Goal: Task Accomplishment & Management: Complete application form

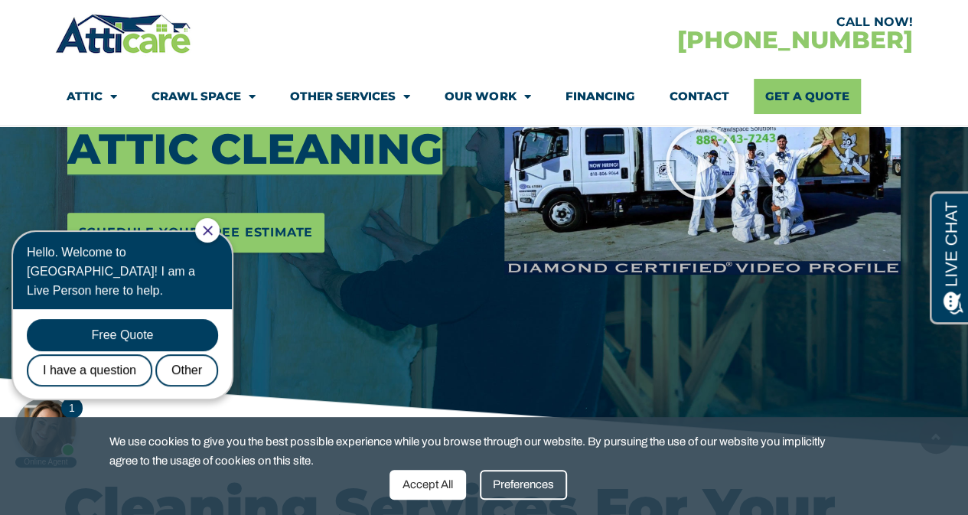
scroll to position [312, 0]
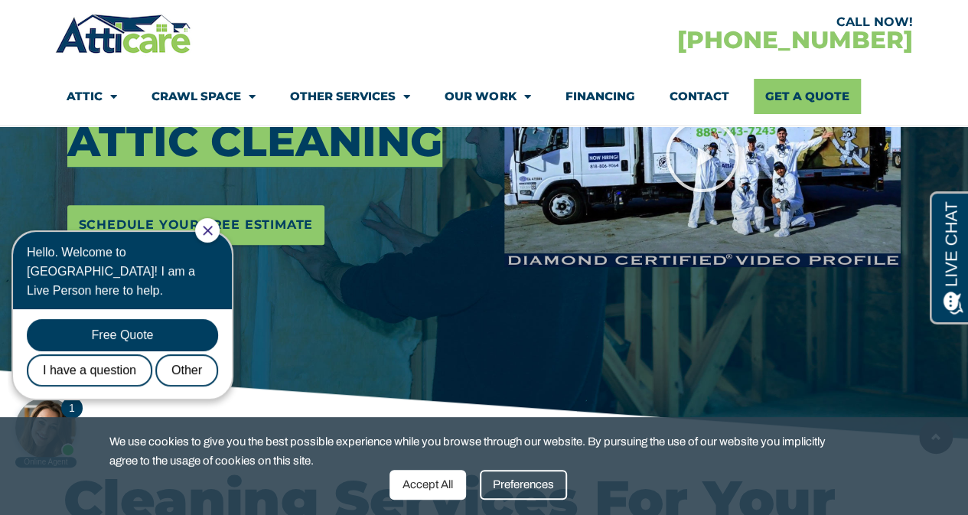
click at [212, 231] on icon "Close Chat" at bounding box center [207, 230] width 9 height 9
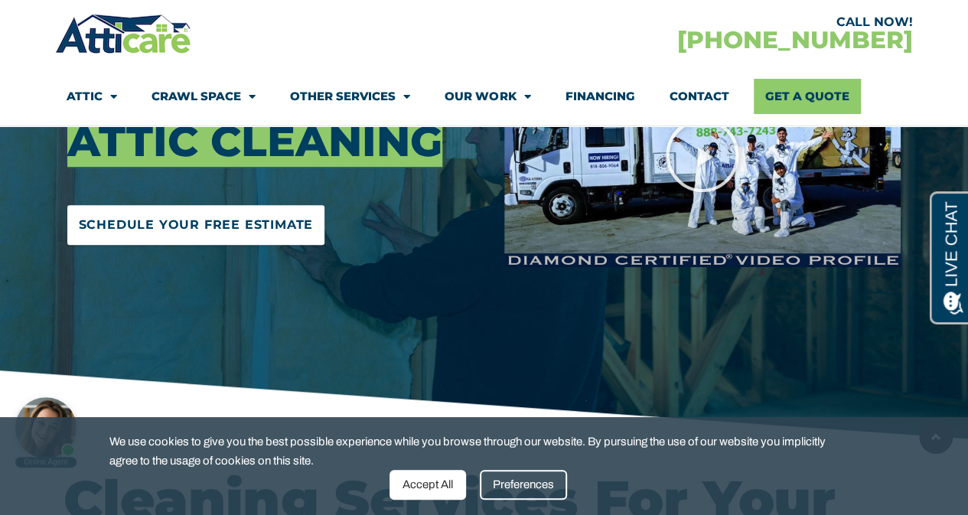
click at [240, 238] on link "Schedule Your Free Estimate" at bounding box center [196, 225] width 258 height 40
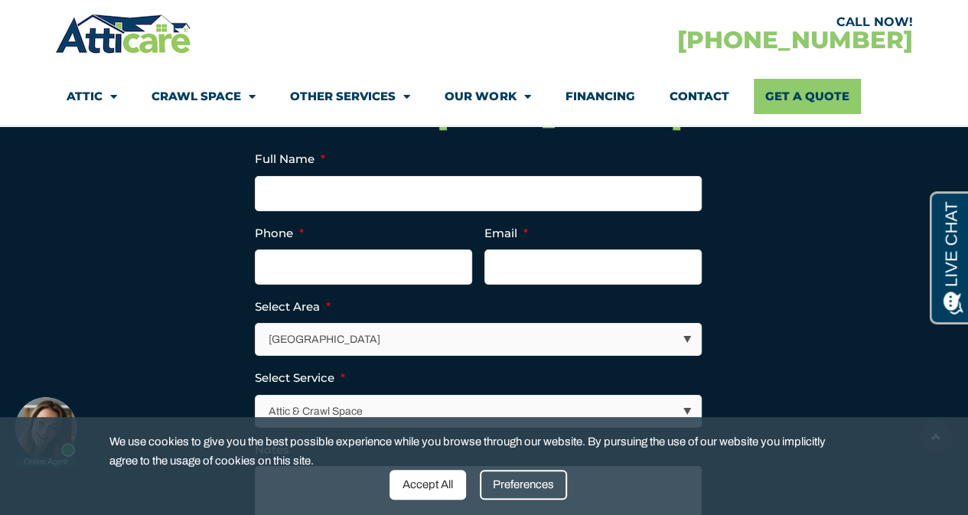
scroll to position [5497, 0]
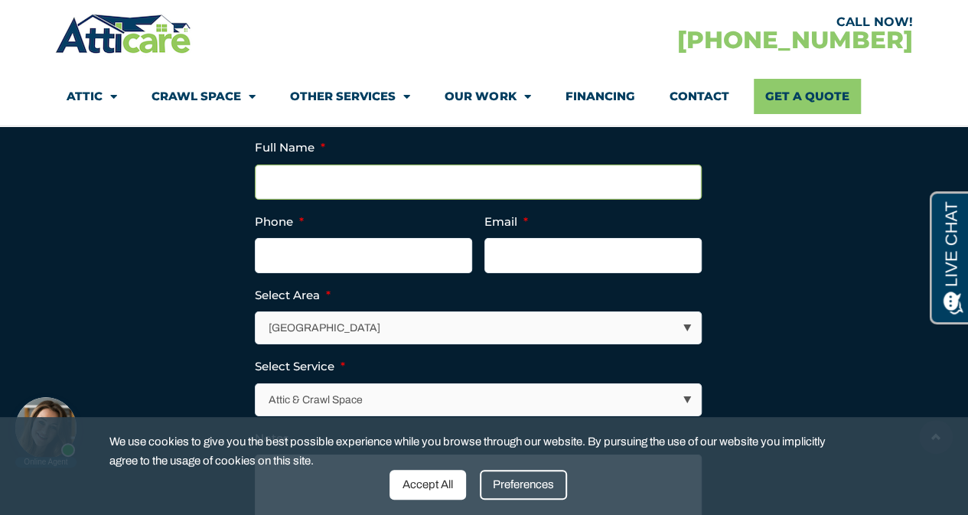
click at [605, 200] on input "Full Name *" at bounding box center [478, 182] width 447 height 35
click at [751, 197] on section "Instagram This field is for validation purposes and should be left unchanged. F…" at bounding box center [485, 381] width 842 height 511
click at [623, 344] on select "Los Angeles Area San Francisco Bay Area New Jersey / New York Area Other Areas" at bounding box center [478, 327] width 445 height 31
select select "[GEOGRAPHIC_DATA]"
click at [256, 337] on select "Los Angeles Area San Francisco Bay Area New Jersey / New York Area Other Areas" at bounding box center [478, 327] width 445 height 31
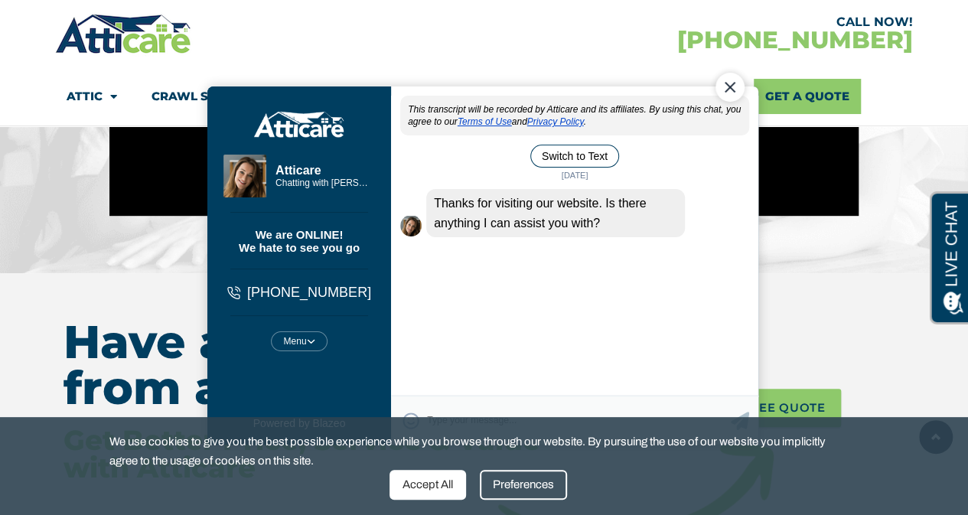
scroll to position [0, 0]
drag, startPoint x: 727, startPoint y: 94, endPoint x: 723, endPoint y: 302, distance: 208.2
click at [723, 301] on div "Atticare This transcript will be recorded by Atticare and its affiliates. By us…" at bounding box center [573, 265] width 367 height 358
click at [671, 361] on div "This transcript will be recorded by Atticare and its affiliates. By using this …" at bounding box center [573, 246] width 367 height 302
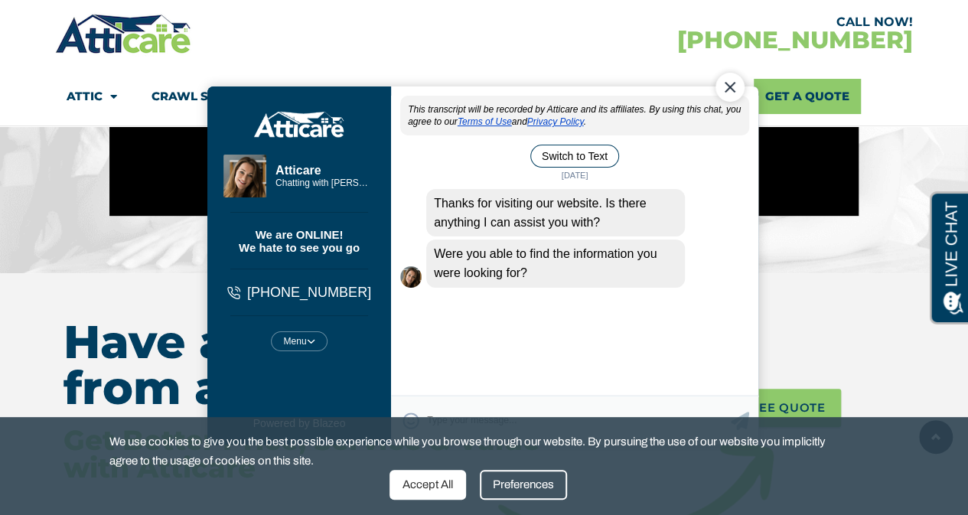
scroll to position [5859, 0]
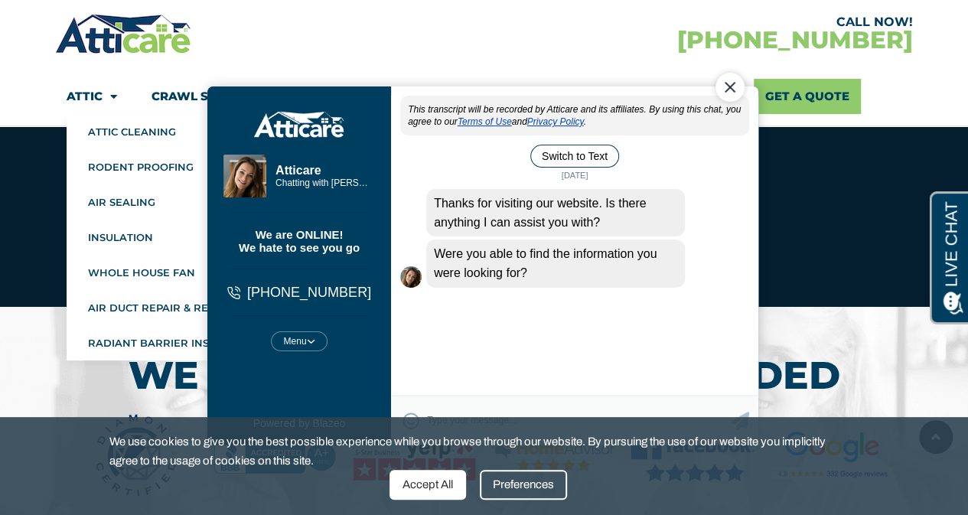
click at [105, 93] on span "Menu" at bounding box center [110, 96] width 15 height 27
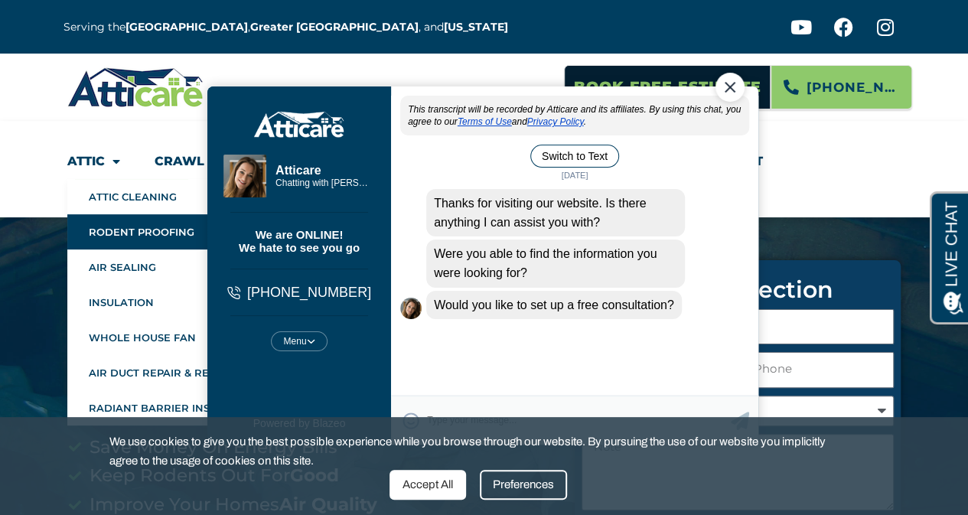
click at [151, 226] on link "Rodent Proofing" at bounding box center [178, 231] width 222 height 35
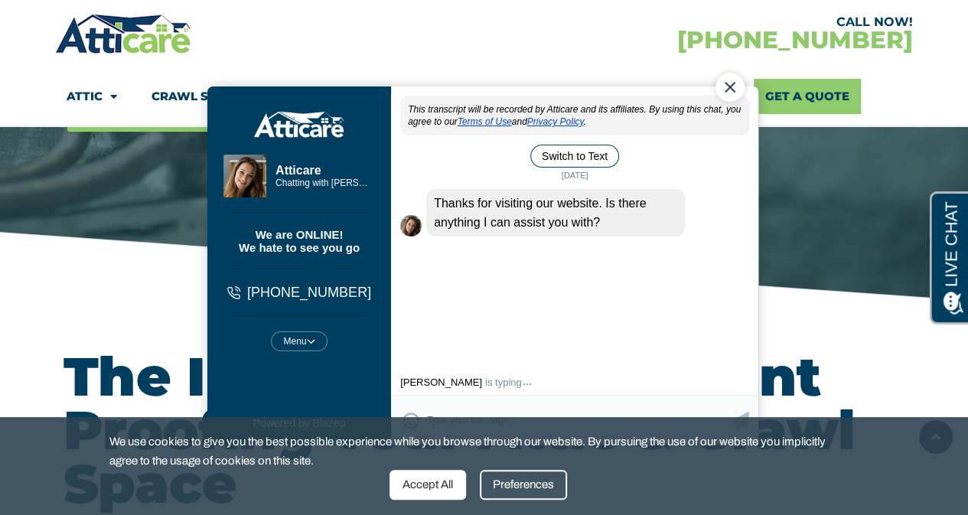
scroll to position [901, 0]
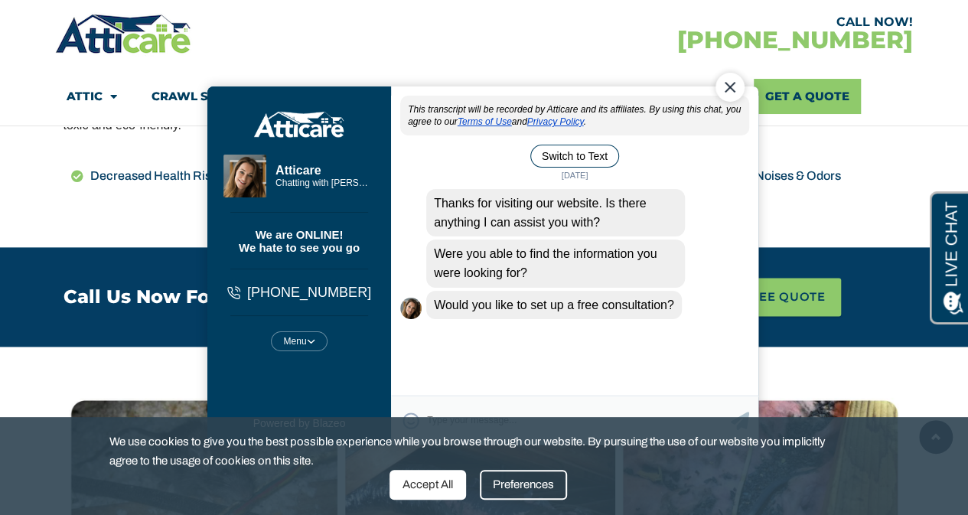
click at [488, 408] on textarea "Type your response and press Return or Send" at bounding box center [578, 420] width 304 height 30
type textarea "ok"
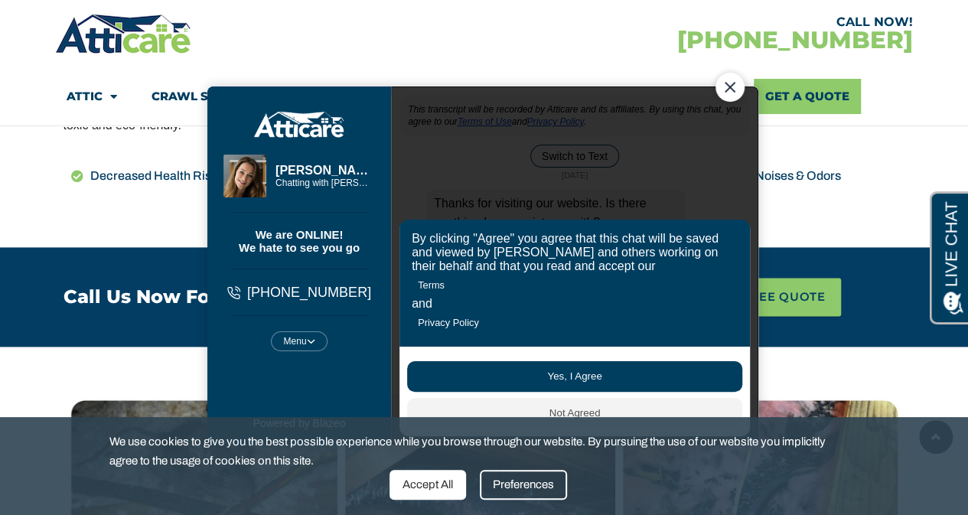
click at [540, 362] on button "Yes, I Agree" at bounding box center [573, 376] width 335 height 31
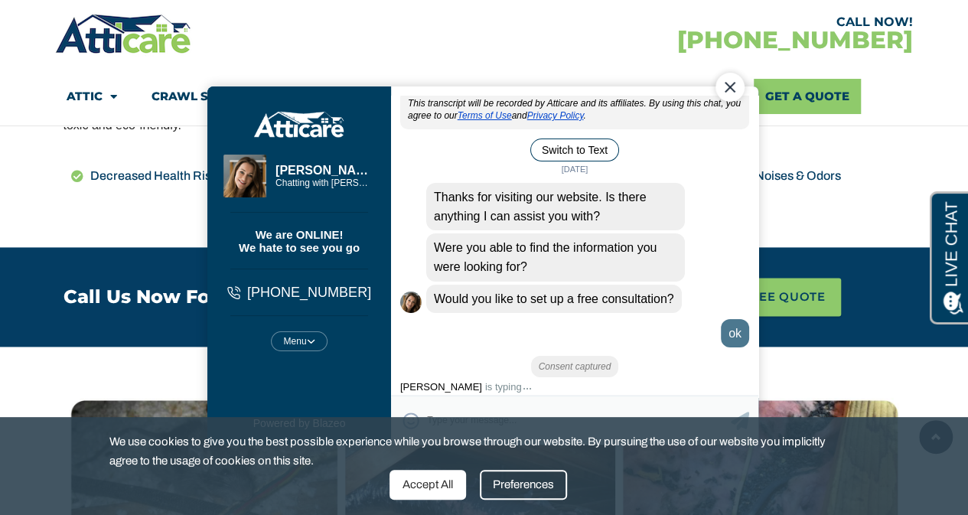
scroll to position [38, 0]
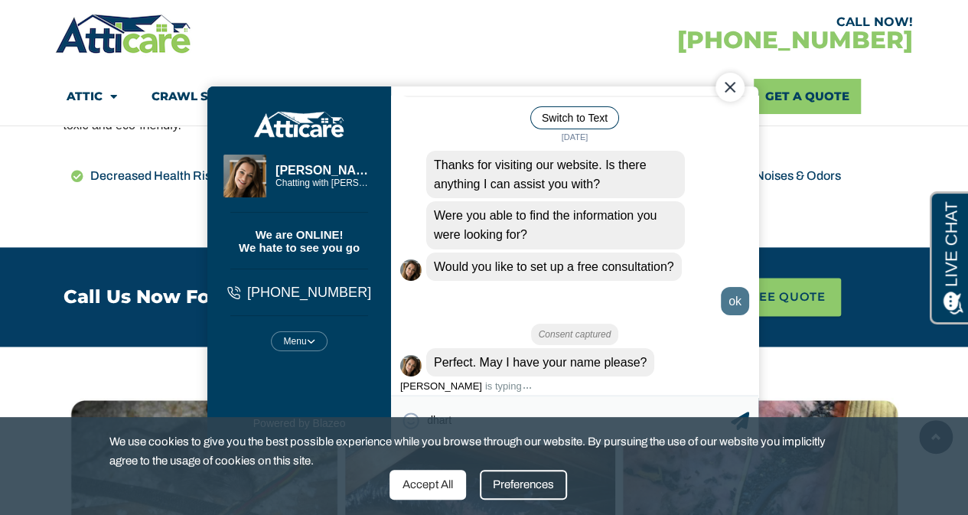
type textarea "dharti"
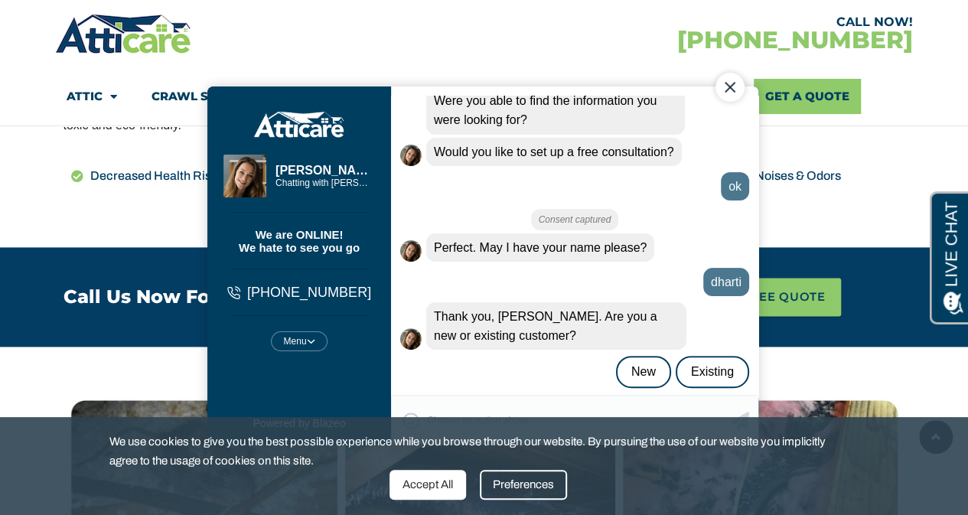
scroll to position [165, 0]
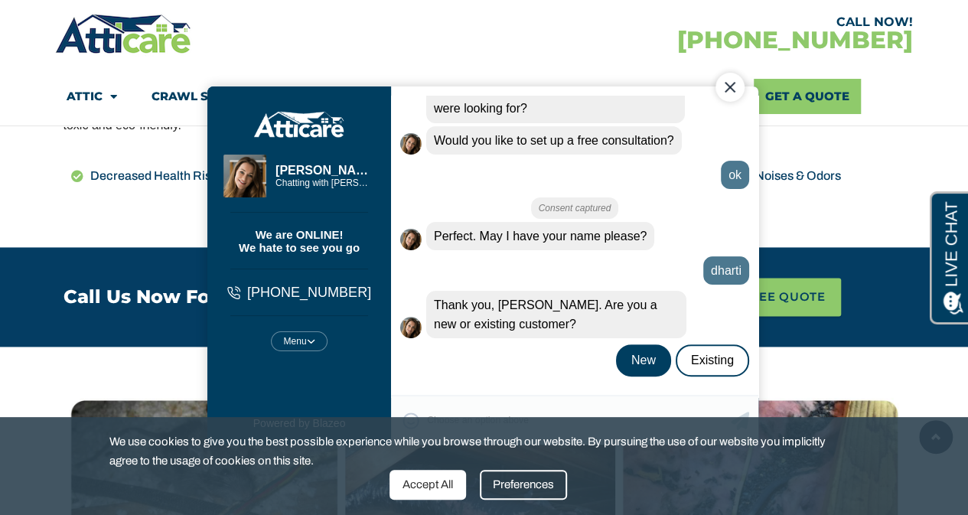
click at [639, 368] on div "New" at bounding box center [642, 360] width 55 height 32
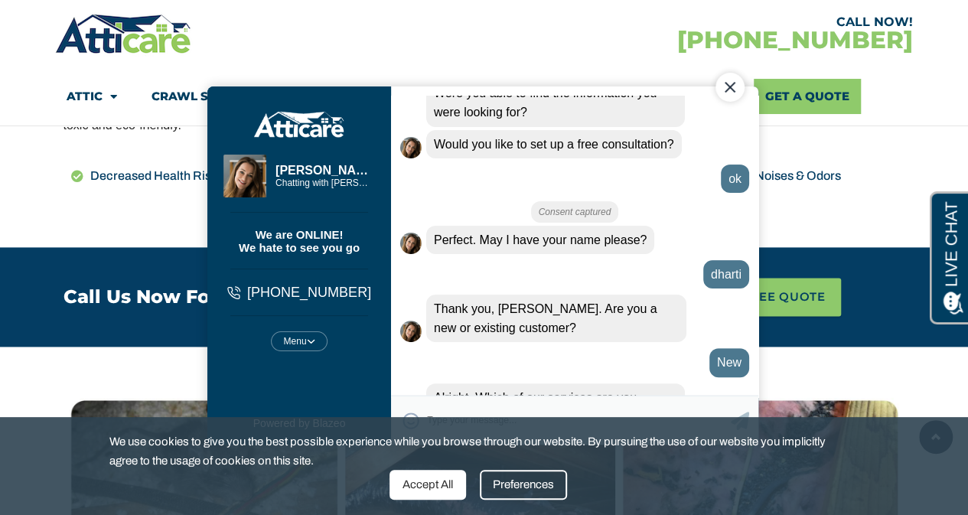
scroll to position [214, 0]
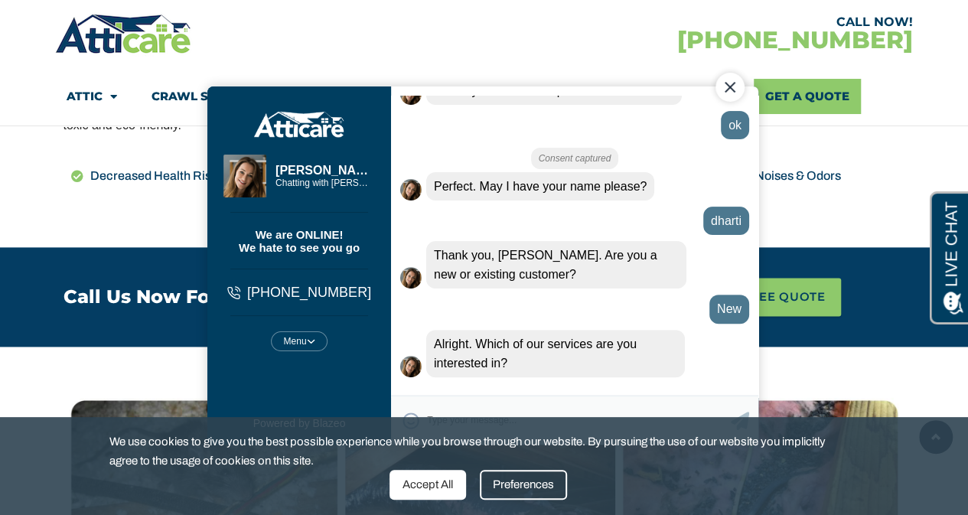
click at [642, 399] on div "😀 😁 😂 😃 😄 😅 😆 😇 😈 😉 😊 😋 😌 😍 😎 😏 😐 😑 😒 😓 😔 😕 😖 😗 😘 😛 😝 😞 😟 😠 😡 😢 😣 😤 😥 😦 Type yo…" at bounding box center [573, 419] width 367 height 49
click at [644, 405] on textarea "Type your response and press Return or Send" at bounding box center [578, 420] width 304 height 30
type textarea "attic cleaning"
click at [531, 488] on div "Preferences" at bounding box center [523, 485] width 87 height 30
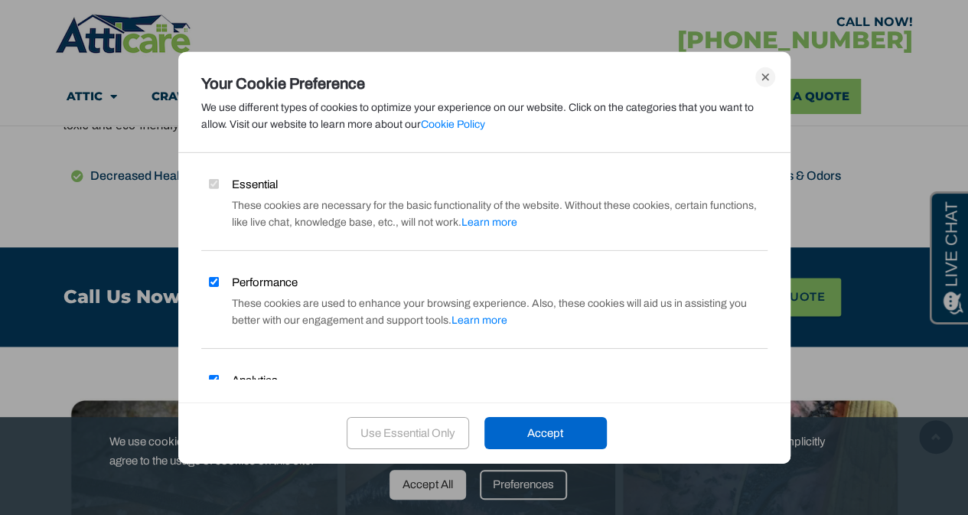
click at [440, 423] on div "Use Essential Only" at bounding box center [408, 433] width 122 height 32
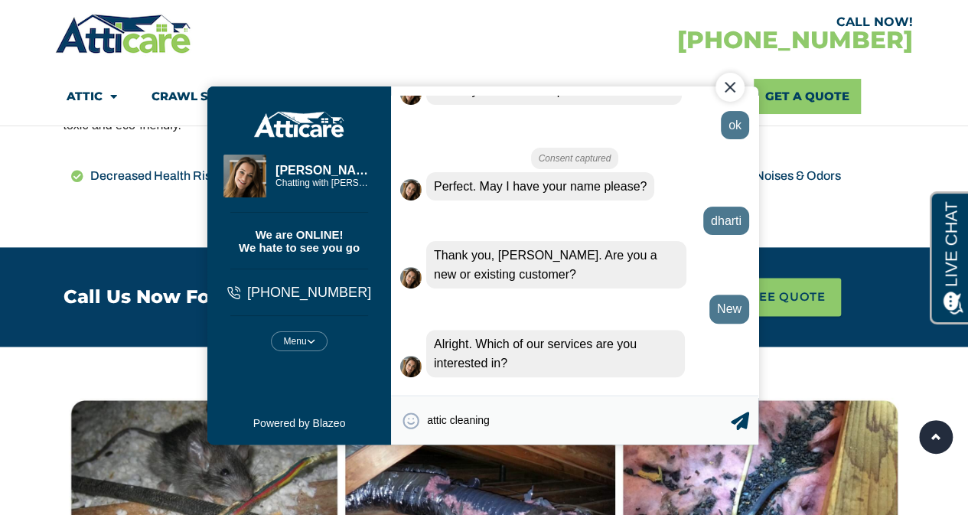
click at [586, 434] on textarea "attic cleaning" at bounding box center [578, 420] width 304 height 30
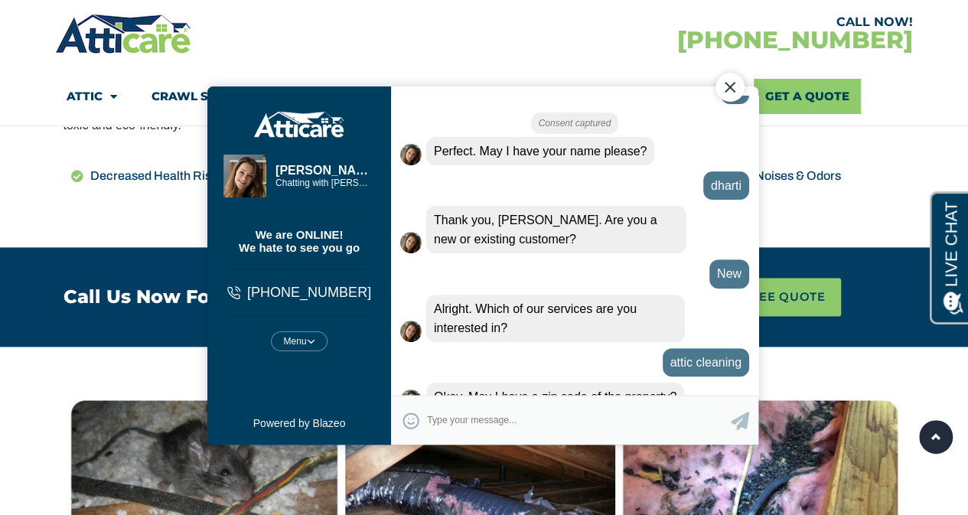
scroll to position [303, 0]
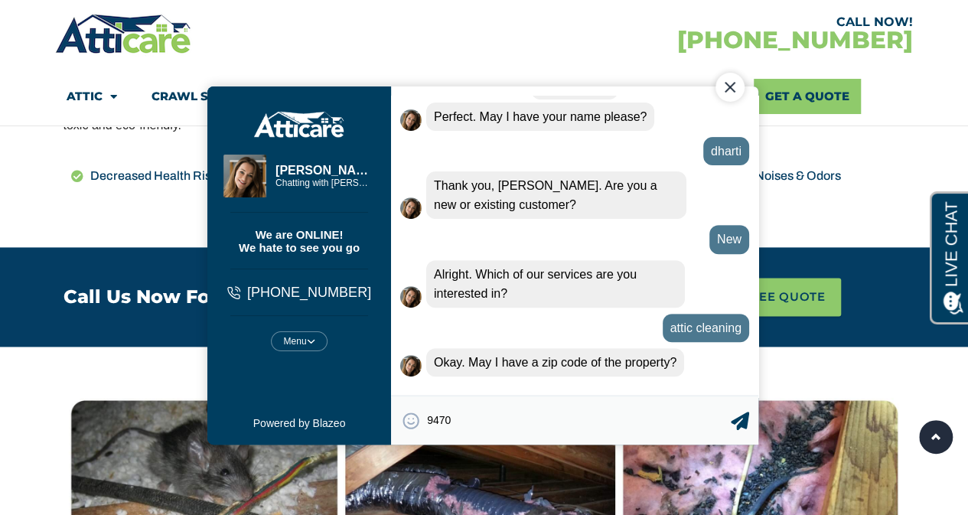
type textarea "94703"
